Goal: Task Accomplishment & Management: Use online tool/utility

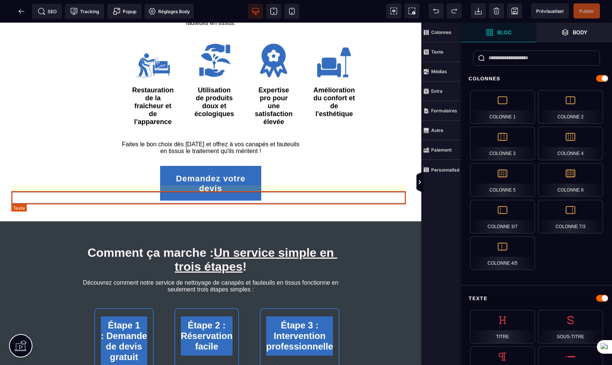
scroll to position [1083, 0]
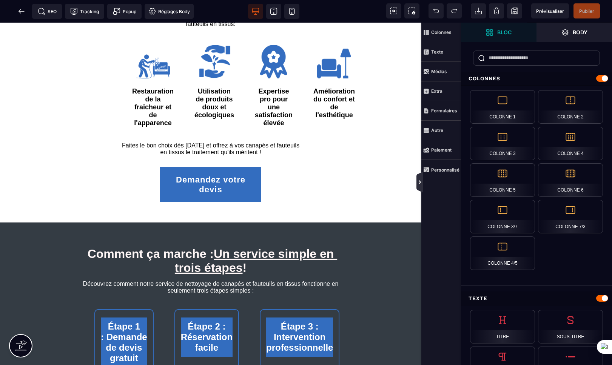
click at [419, 185] on icon at bounding box center [420, 182] width 6 height 6
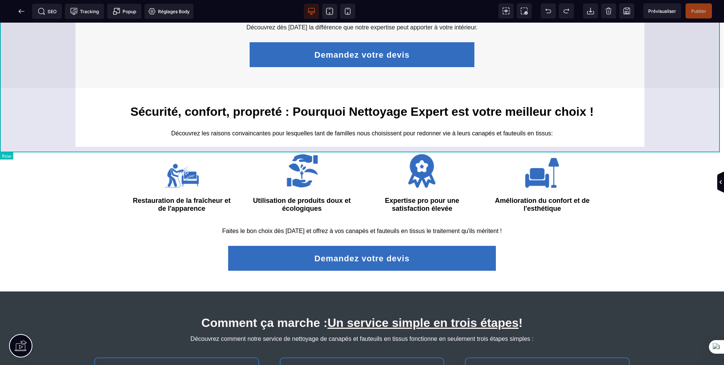
scroll to position [671, 0]
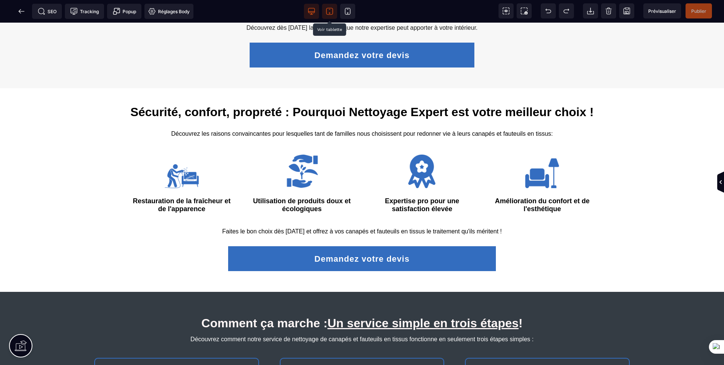
click at [329, 17] on span at bounding box center [329, 11] width 15 height 15
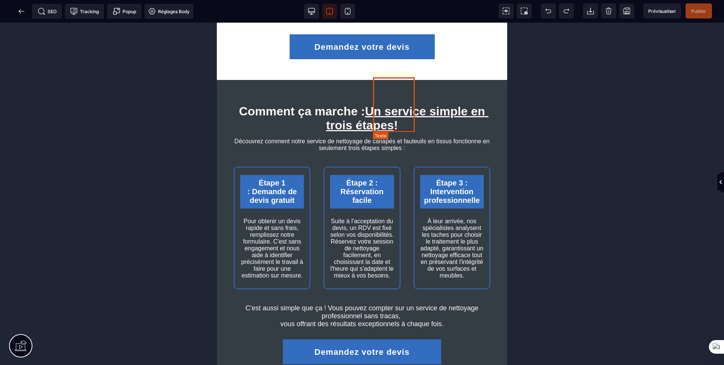
scroll to position [967, 0]
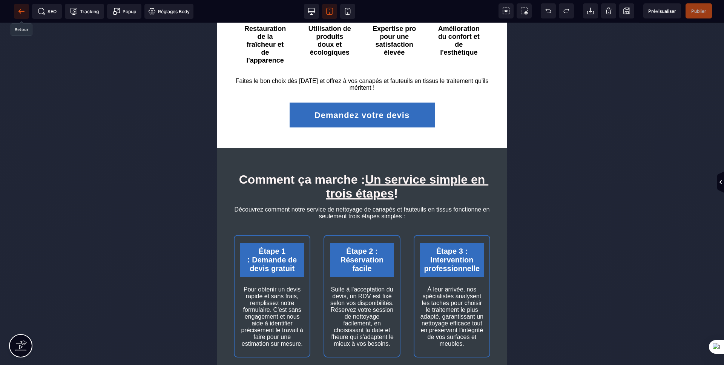
click at [22, 9] on icon at bounding box center [22, 12] width 8 height 8
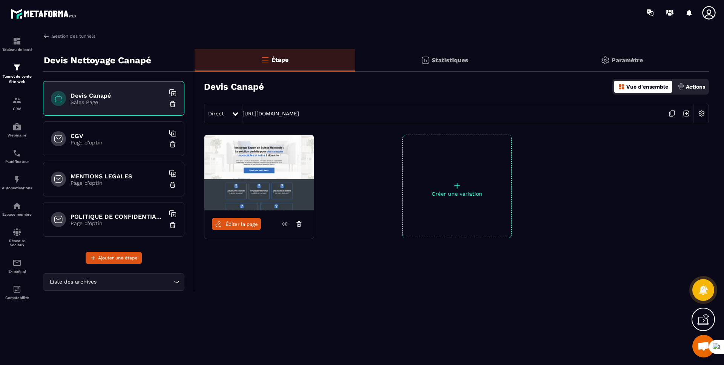
click at [128, 142] on p "Page d'optin" at bounding box center [118, 143] width 94 height 6
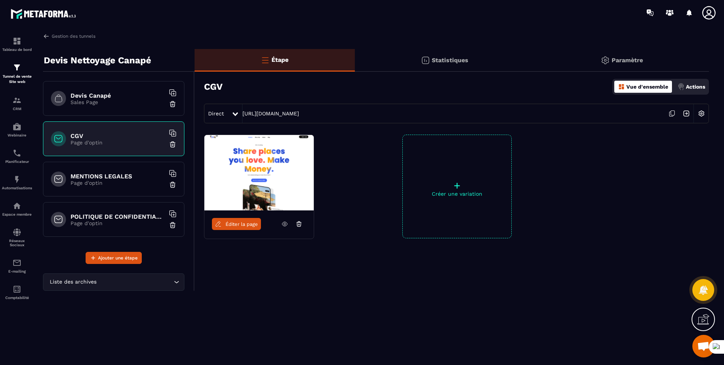
click at [104, 185] on p "Page d'optin" at bounding box center [118, 183] width 94 height 6
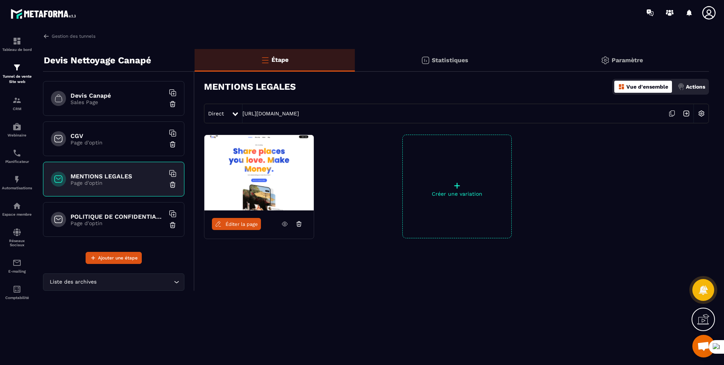
click at [111, 146] on div "CGV Page d'optin" at bounding box center [113, 139] width 141 height 35
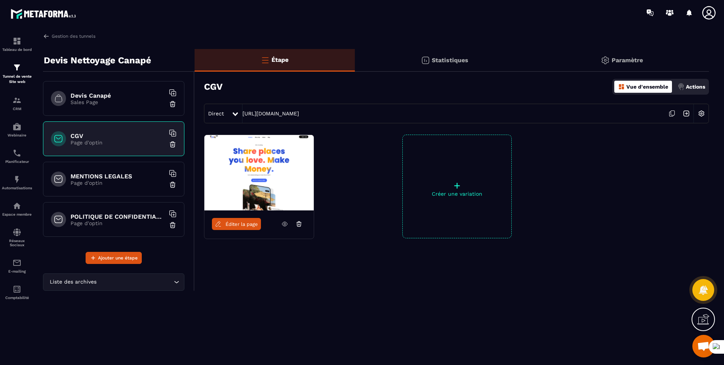
click at [105, 221] on p "Page d'optin" at bounding box center [118, 223] width 94 height 6
